Goal: Transaction & Acquisition: Purchase product/service

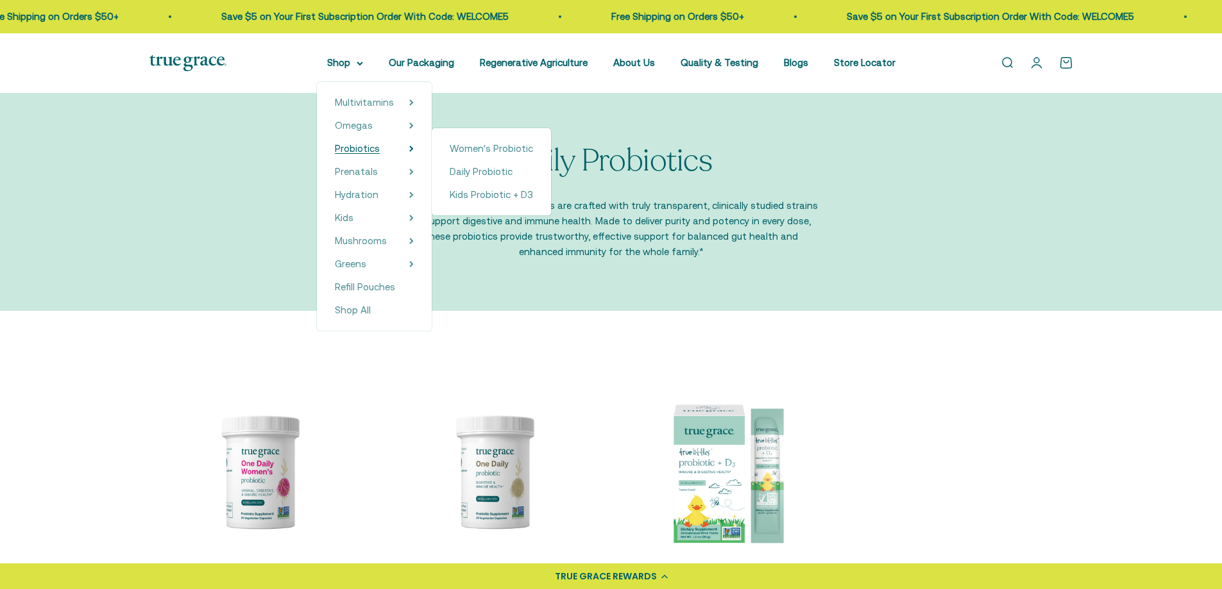
click at [414, 151] on icon at bounding box center [411, 149] width 4 height 6
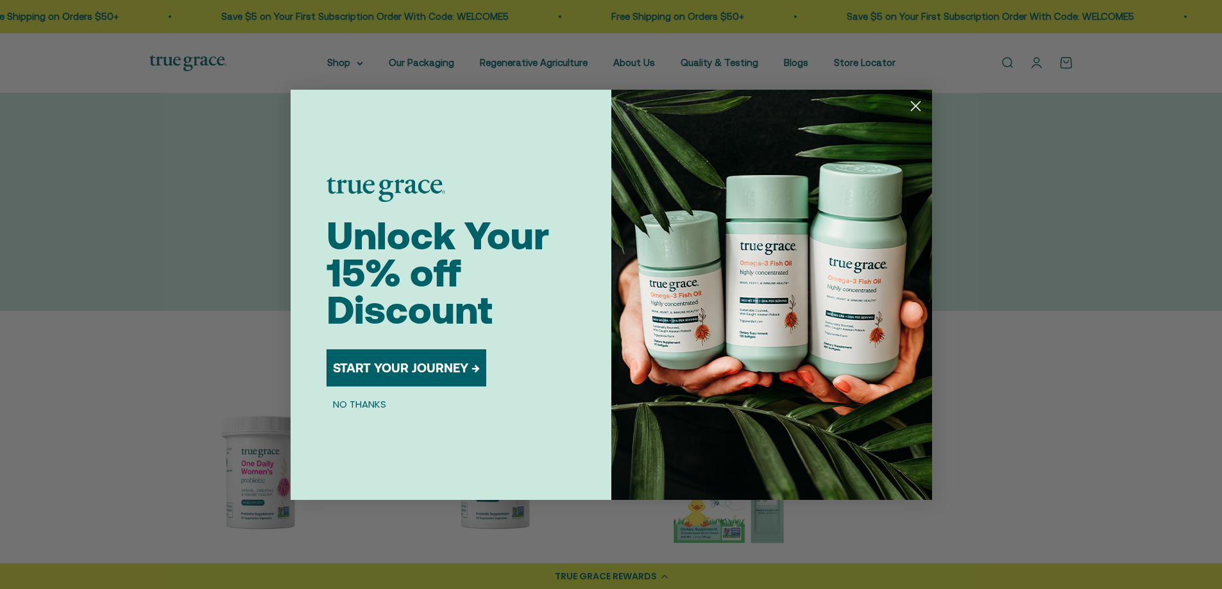
click at [407, 371] on button "START YOUR JOURNEY →" at bounding box center [406, 368] width 160 height 37
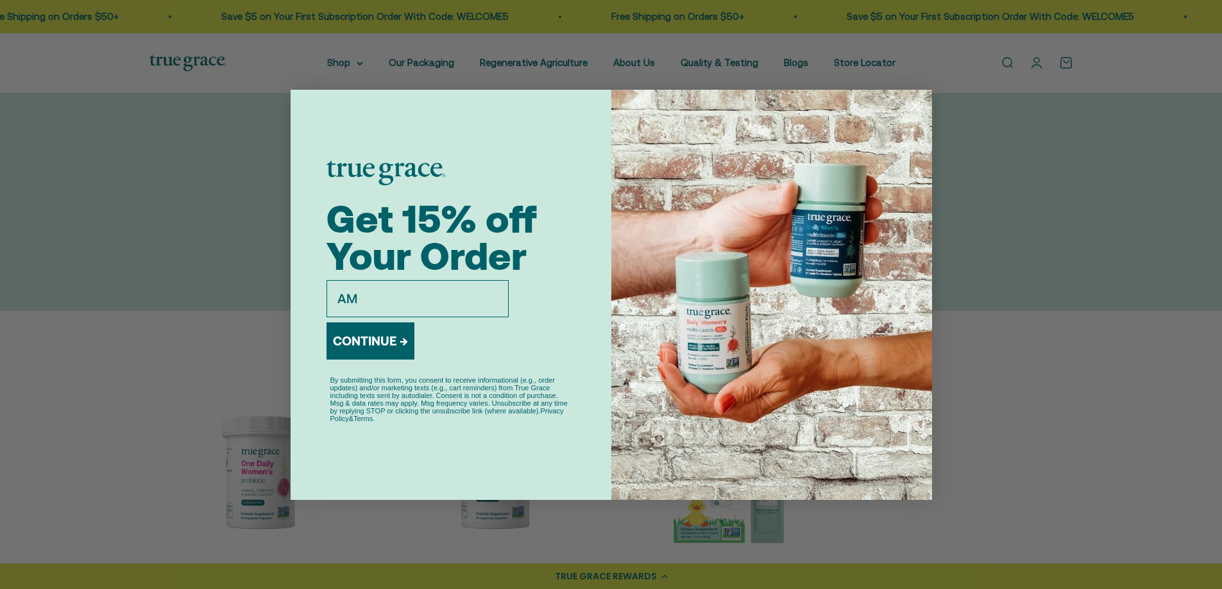
type input "A"
type input "amccrea80@gmail.com"
click at [581, 328] on div "Get 15% off Your Order email amccrea80@gmail.com CONTINUE → By submitting this …" at bounding box center [468, 295] width 285 height 410
click at [390, 346] on button "CONTINUE →" at bounding box center [370, 341] width 88 height 37
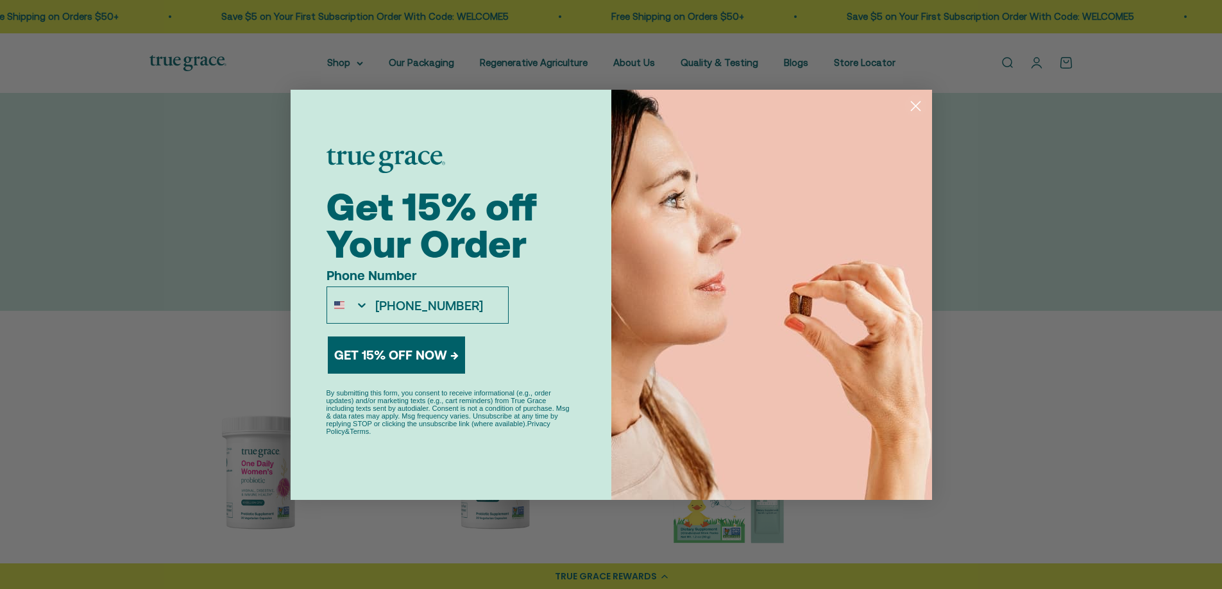
type input "406-407-2260"
click at [403, 351] on button "GET 15% OFF NOW →" at bounding box center [396, 355] width 137 height 37
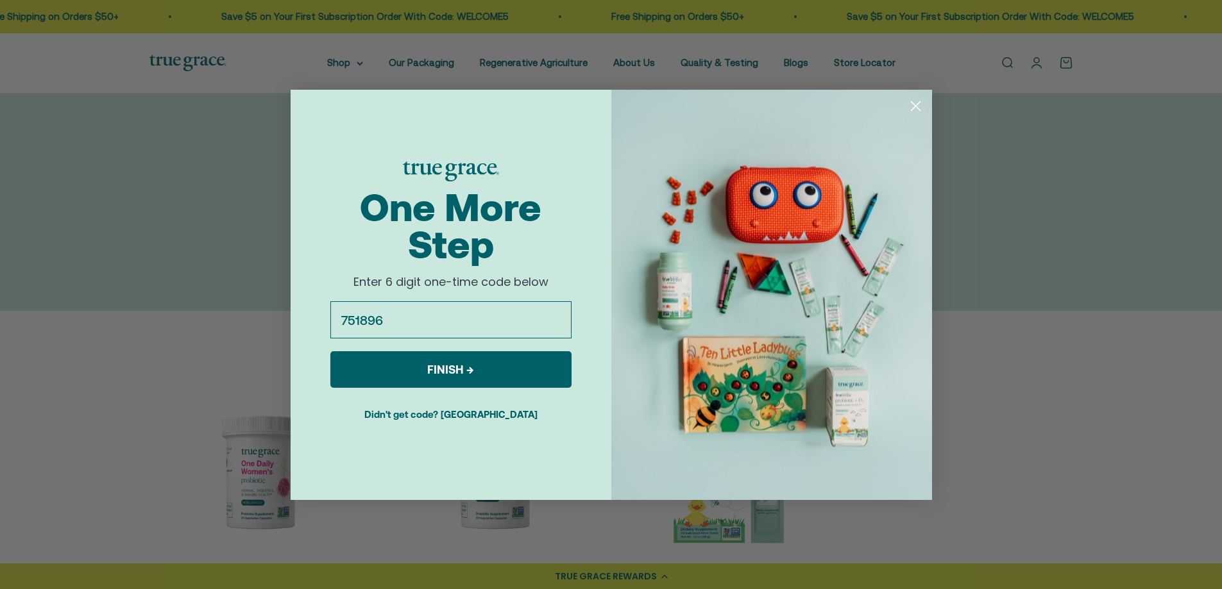
type input "751896"
click at [419, 364] on button "FINISH →" at bounding box center [450, 369] width 241 height 37
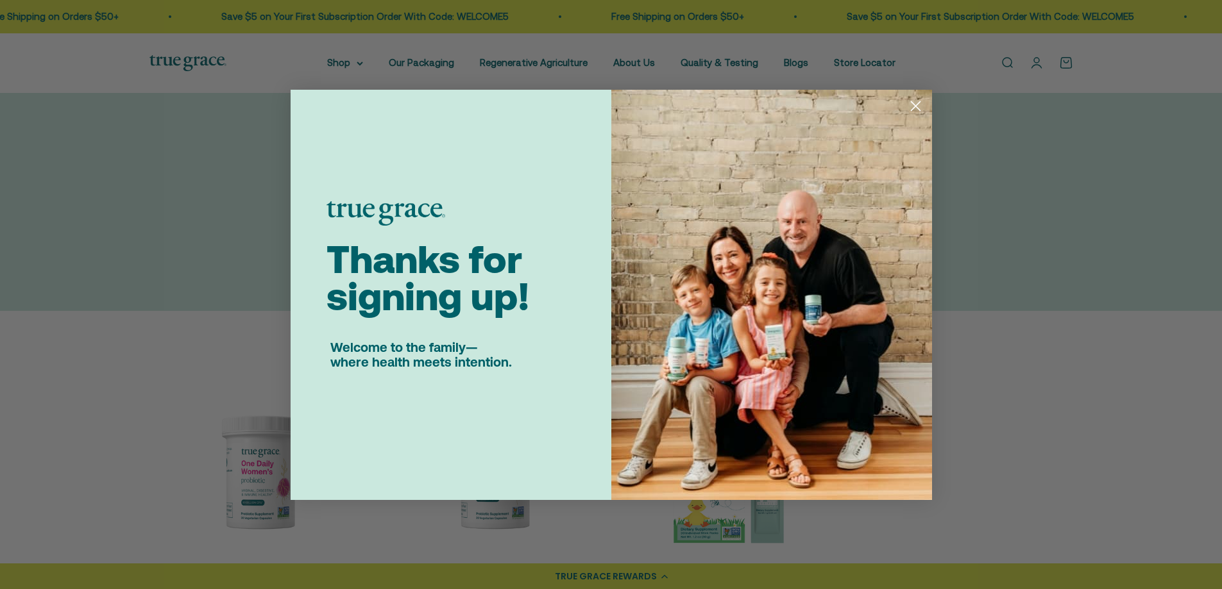
click at [916, 105] on icon "Close dialog" at bounding box center [915, 105] width 9 height 9
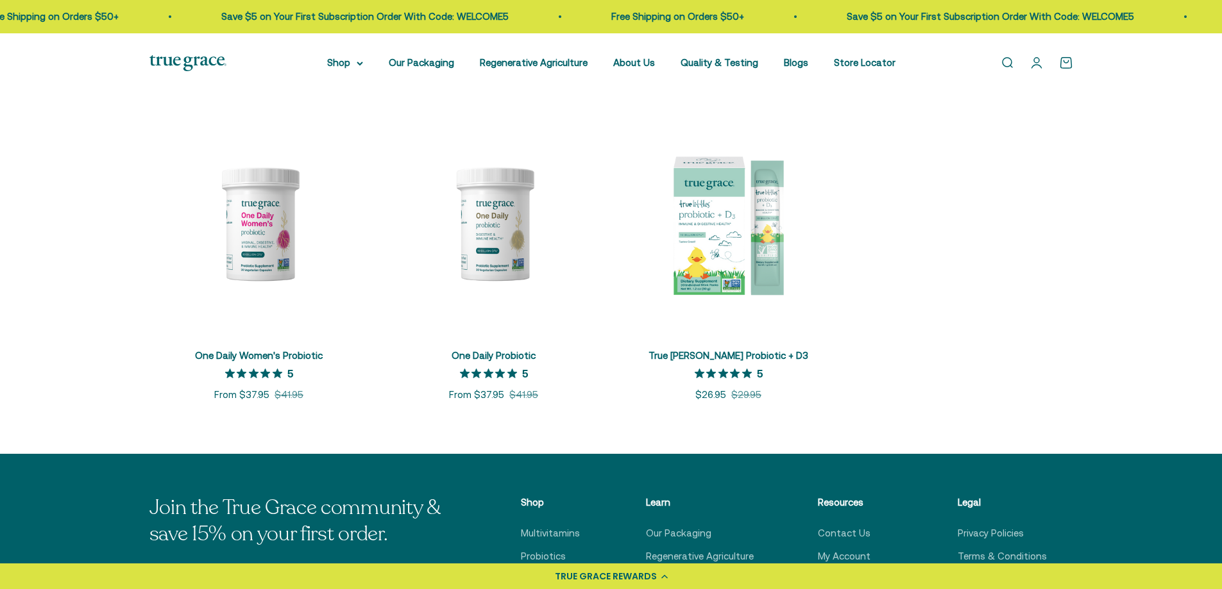
scroll to position [257, 0]
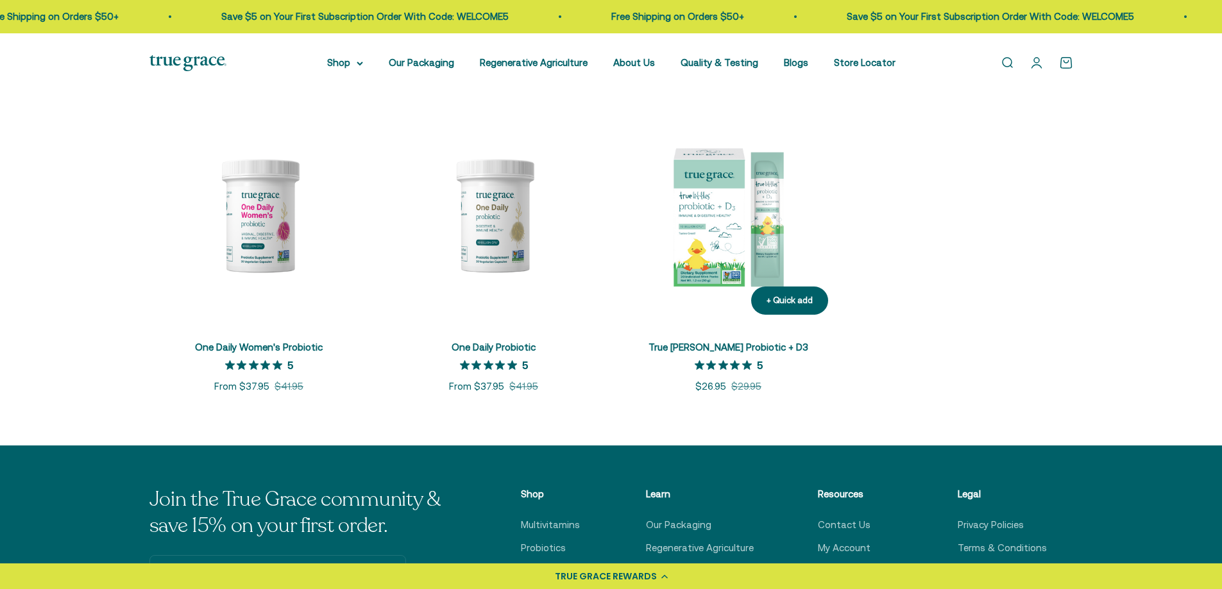
click at [723, 348] on link "True [PERSON_NAME] Probiotic + D3" at bounding box center [728, 347] width 160 height 11
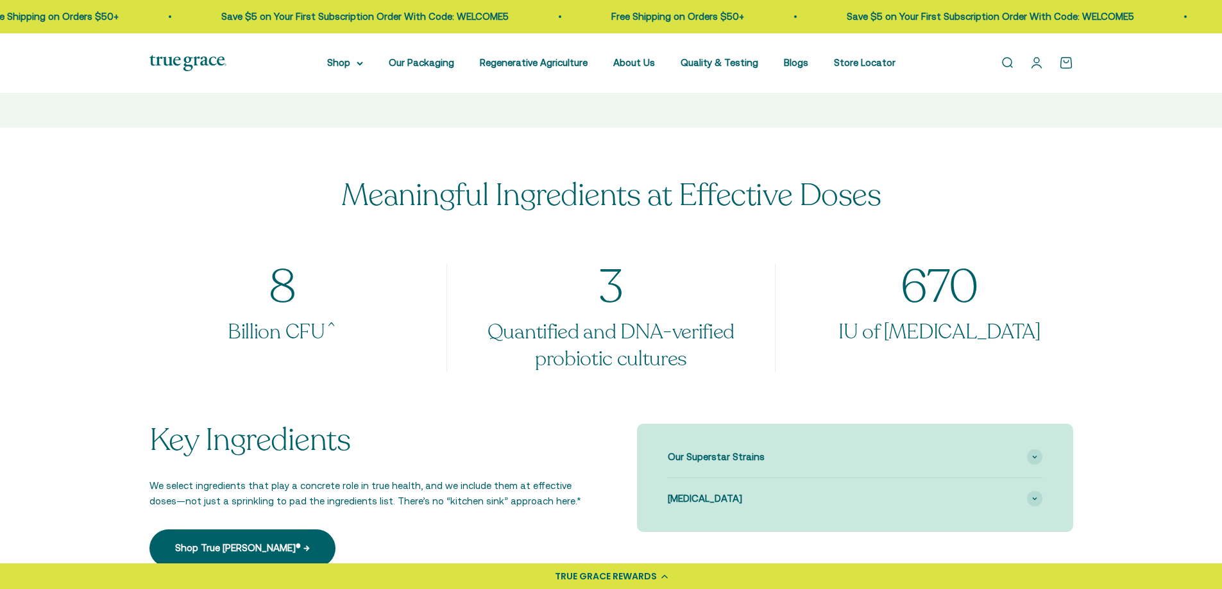
scroll to position [834, 0]
